Goal: Task Accomplishment & Management: Use online tool/utility

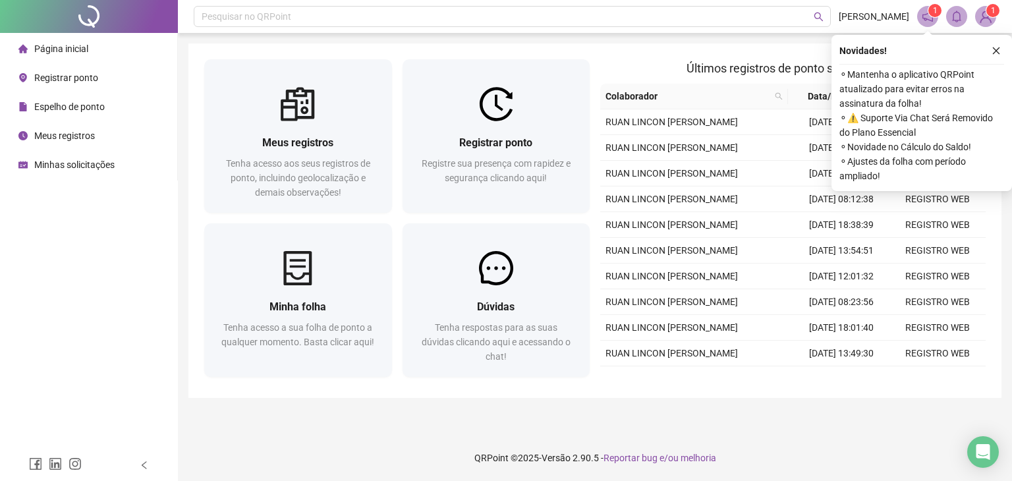
drag, startPoint x: 997, startPoint y: 52, endPoint x: 982, endPoint y: 74, distance: 26.5
click at [997, 52] on icon "close" at bounding box center [996, 50] width 7 height 7
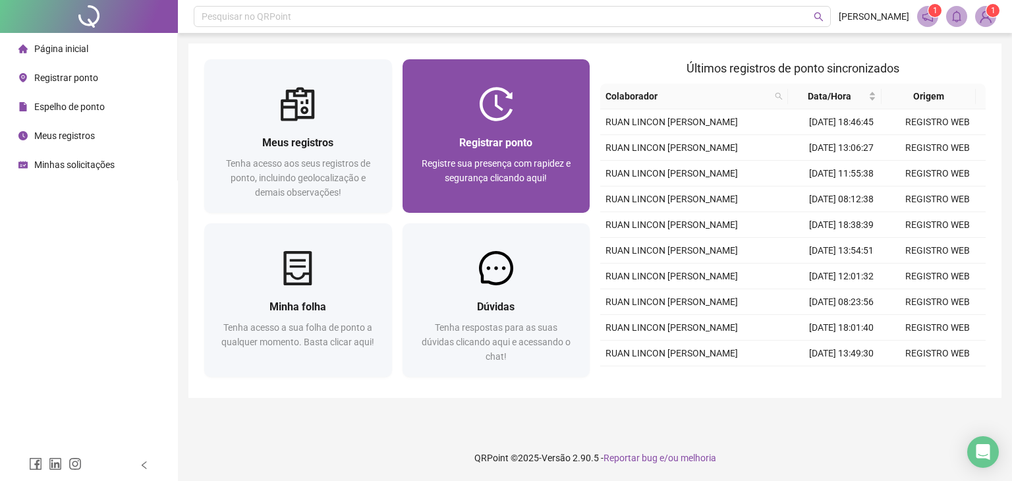
click at [506, 150] on div "Registrar ponto" at bounding box center [497, 142] width 156 height 16
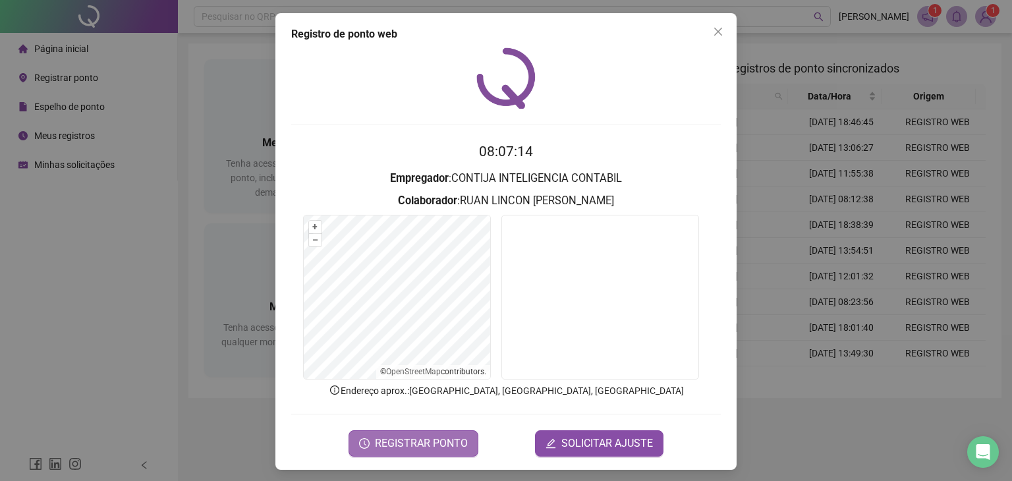
click at [465, 449] on button "REGISTRAR PONTO" at bounding box center [414, 443] width 130 height 26
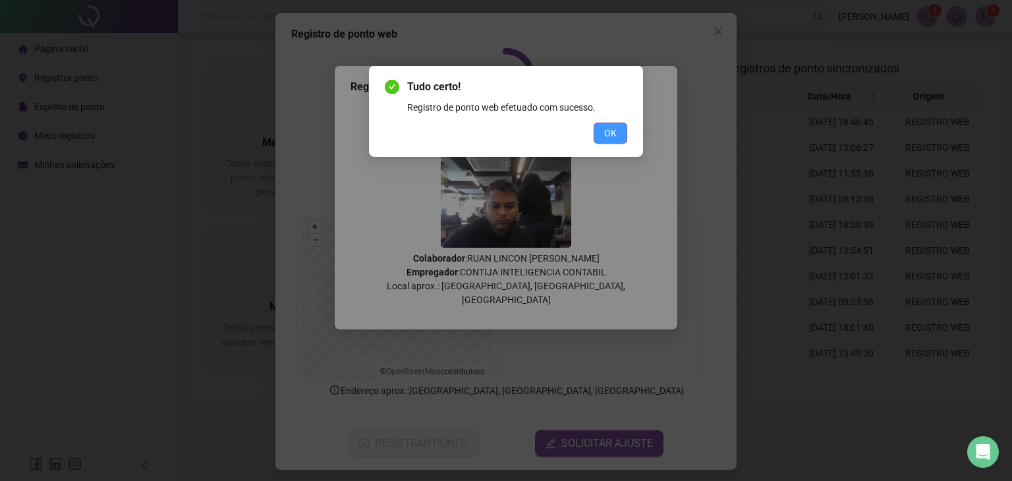
click at [608, 138] on span "OK" at bounding box center [610, 133] width 13 height 15
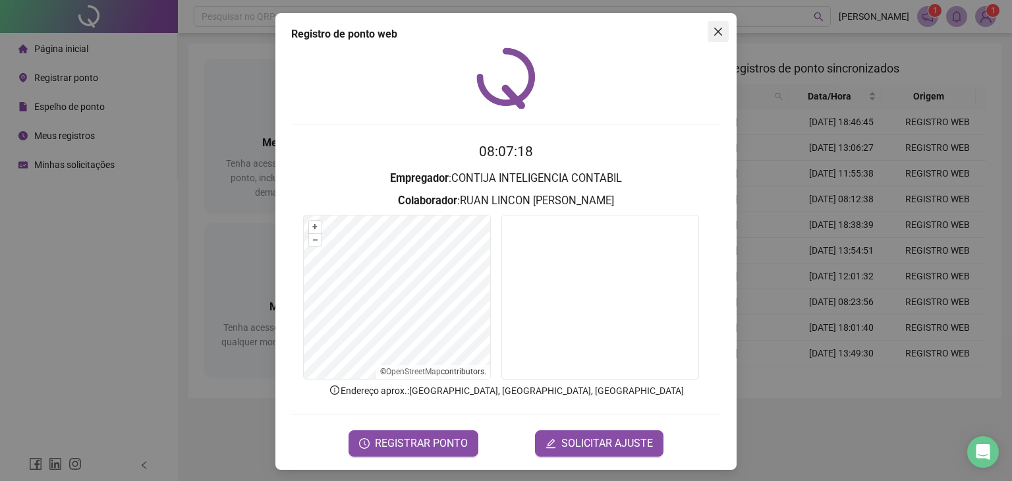
click at [713, 32] on icon "close" at bounding box center [718, 31] width 11 height 11
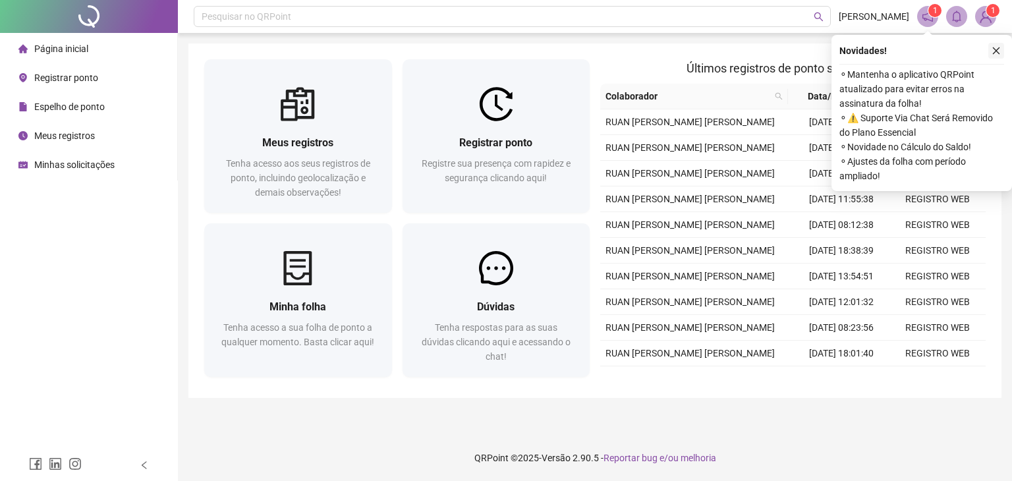
click at [999, 52] on icon "close" at bounding box center [996, 50] width 7 height 7
